Goal: Task Accomplishment & Management: Use online tool/utility

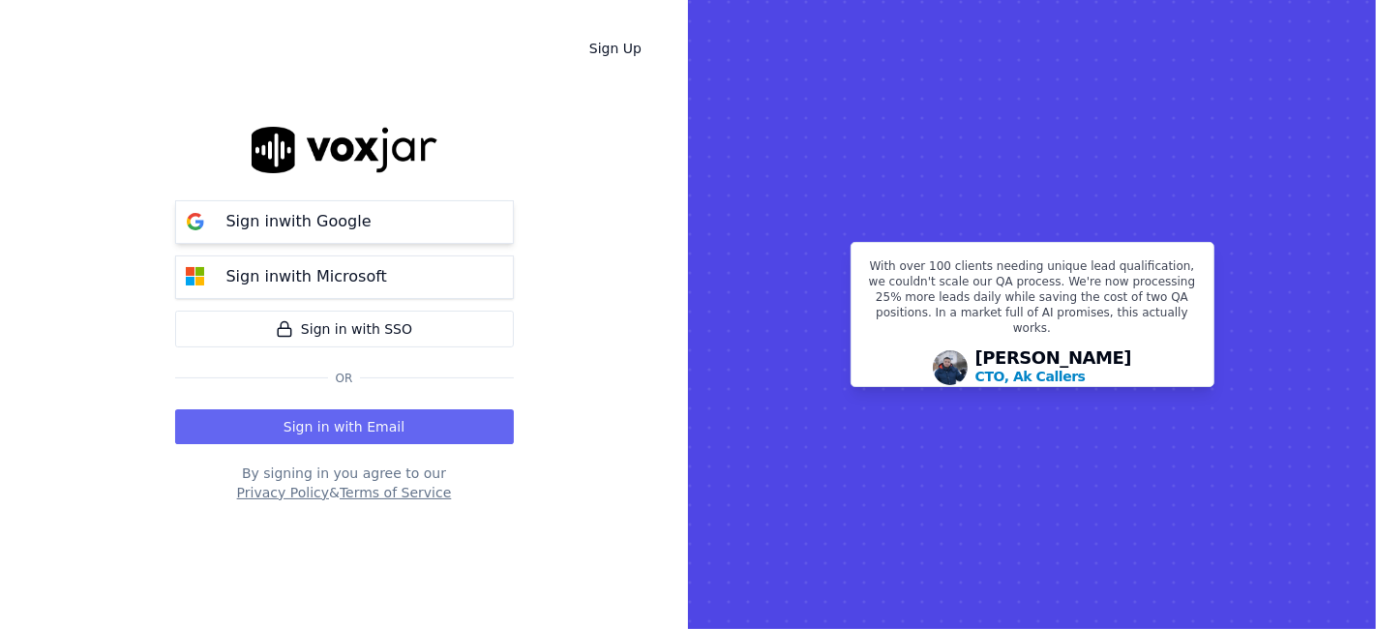
click at [453, 227] on button "Sign in with Google" at bounding box center [344, 222] width 339 height 44
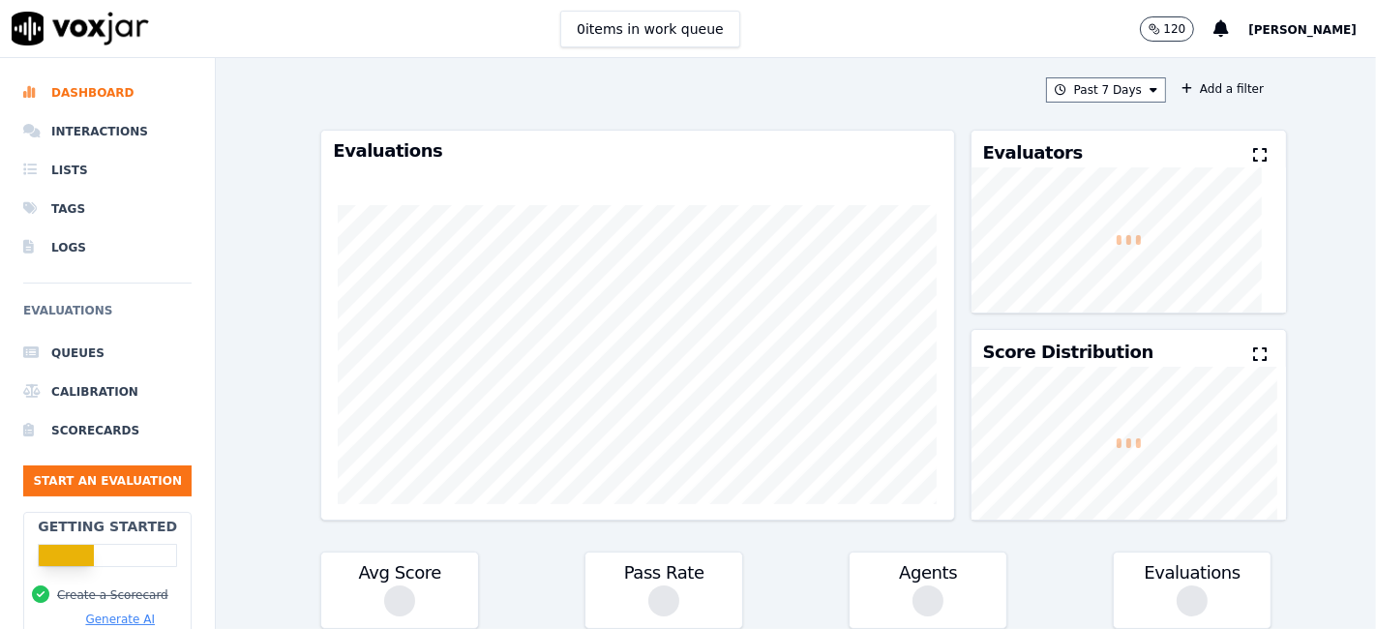
click at [253, 175] on div "Past 7 Days Add a filter Evaluations Evaluators Score Distribution Avg Score Pa…" at bounding box center [796, 343] width 1160 height 571
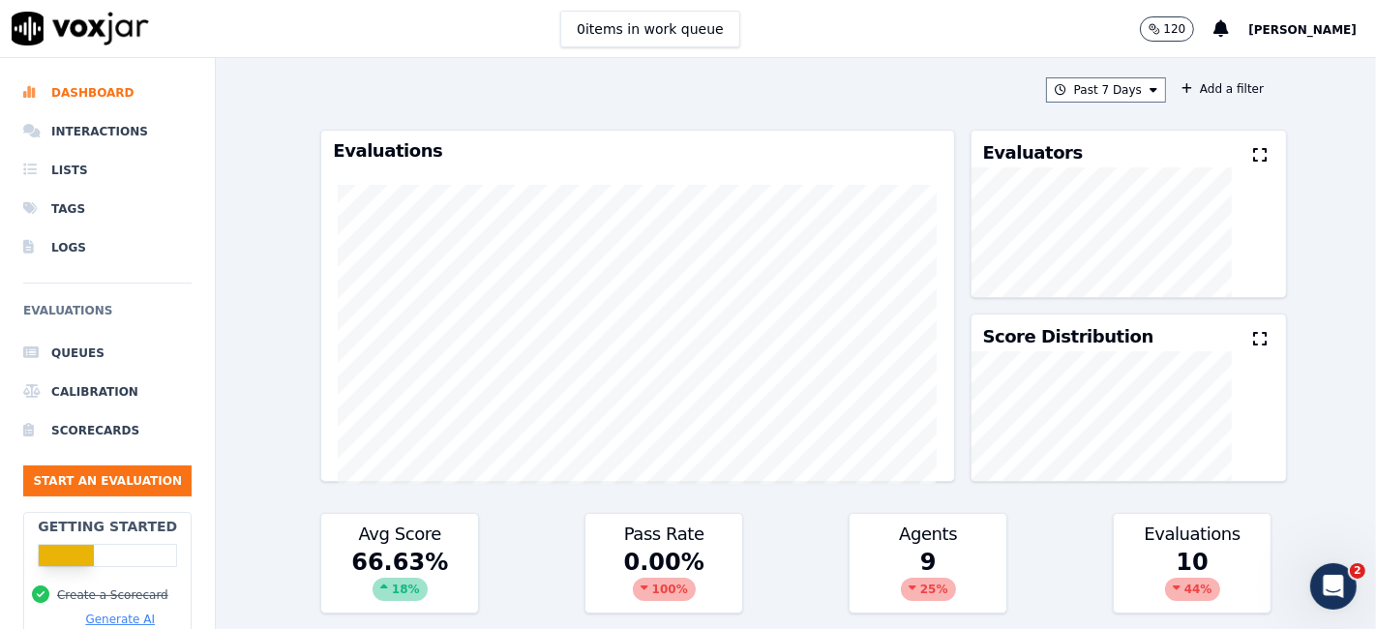
click at [225, 171] on div "Past 7 Days Add a filter Evaluations Evaluators Score Distribution Avg Score 66…" at bounding box center [796, 343] width 1160 height 571
click at [253, 218] on div "Past 7 Days Add a filter Evaluations Evaluators Score Distribution Avg Score 66…" at bounding box center [796, 343] width 1160 height 571
